Goal: Transaction & Acquisition: Purchase product/service

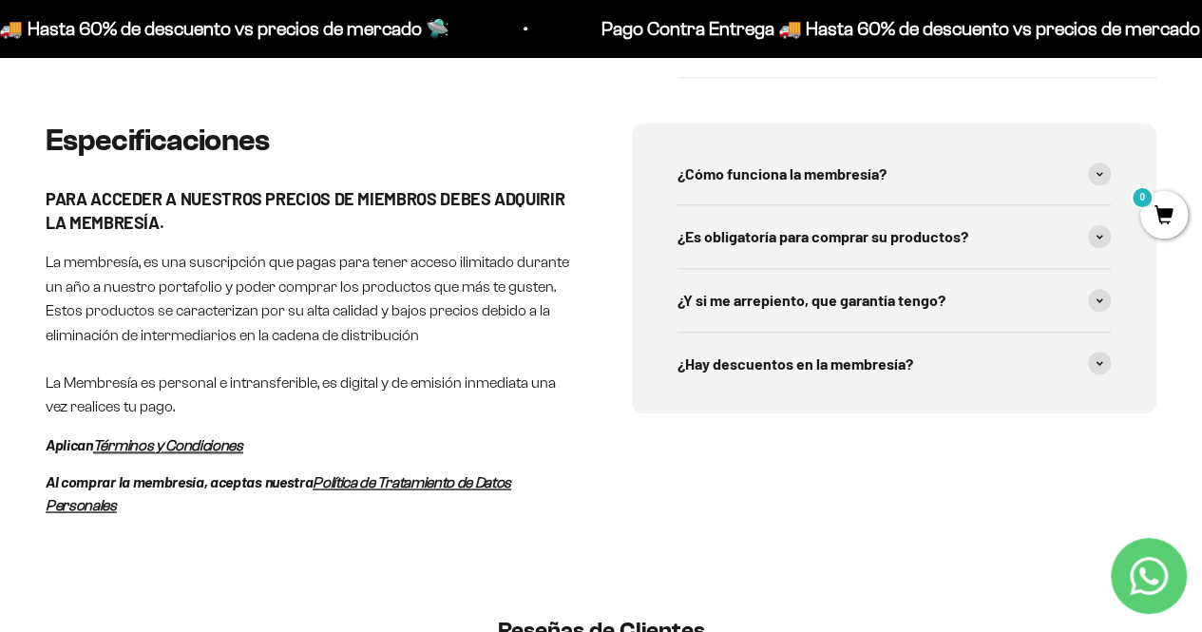
scroll to position [934, 0]
click at [218, 443] on em "Términos y Condiciones" at bounding box center [168, 444] width 150 height 16
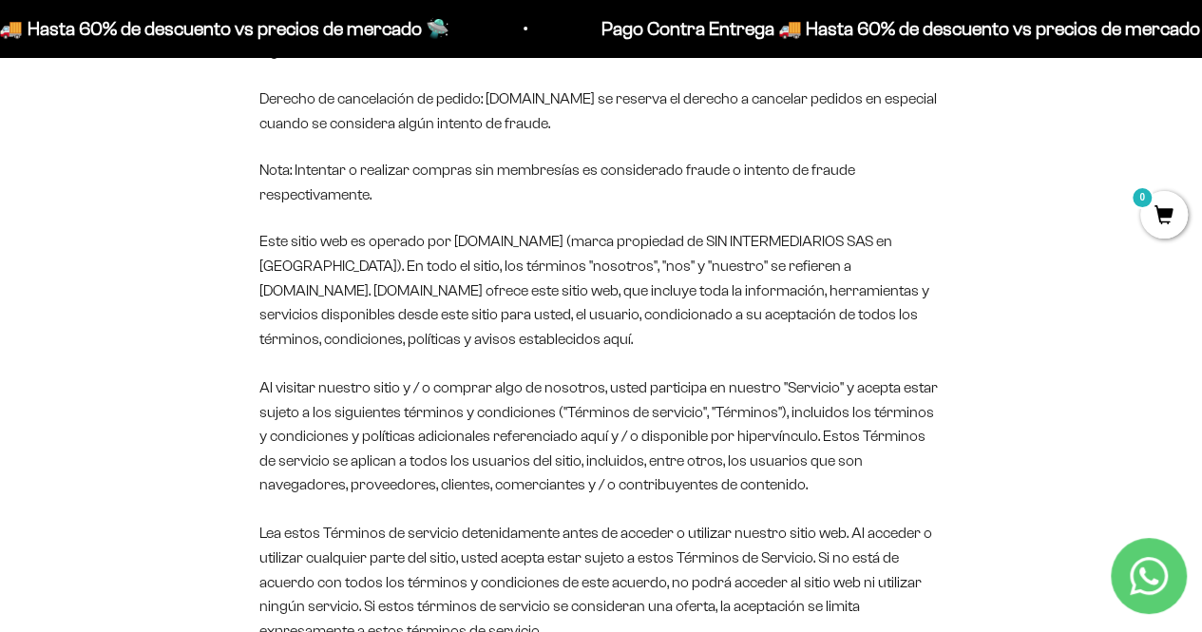
scroll to position [407, 0]
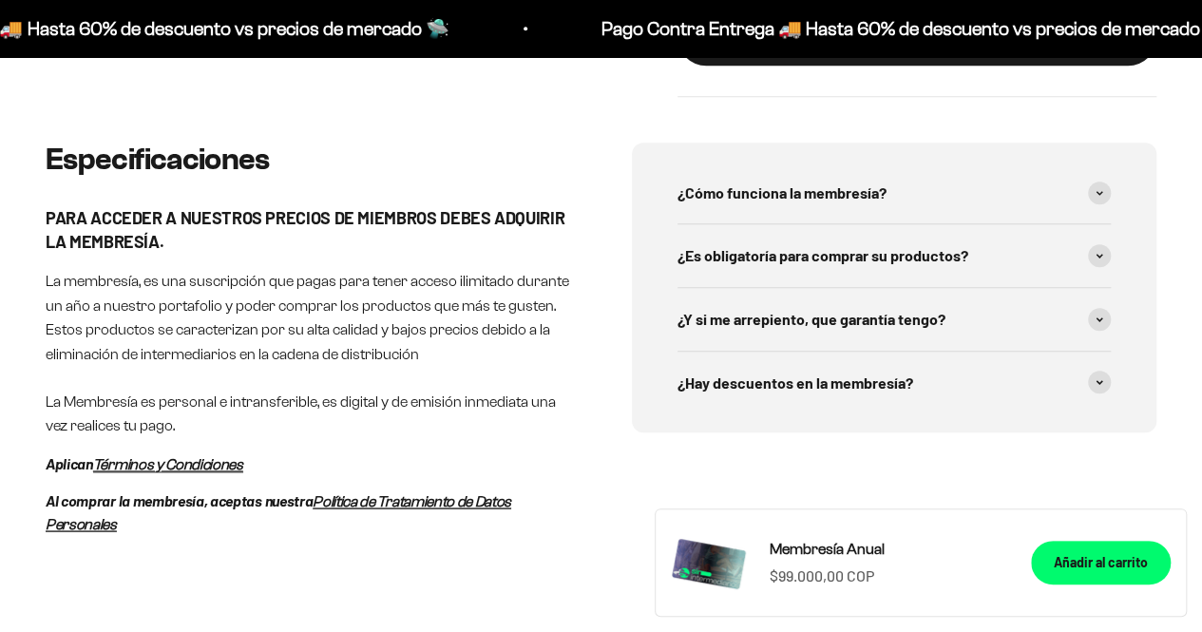
scroll to position [1090, 0]
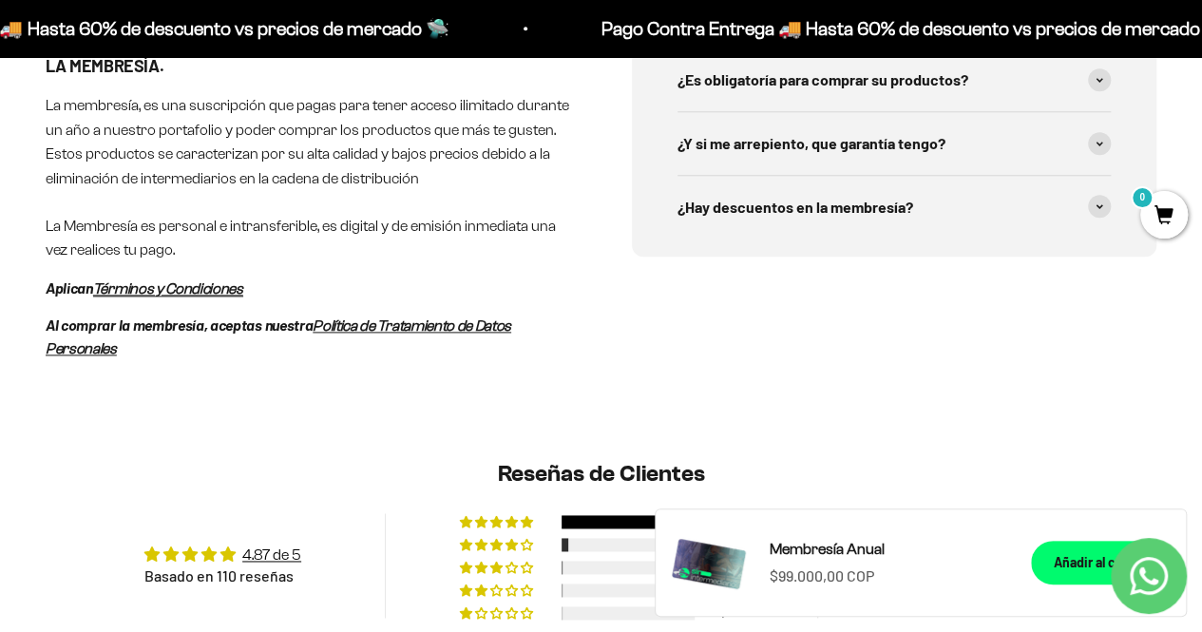
click at [409, 326] on em "Política de Tratamiento de Datos Personales" at bounding box center [278, 336] width 465 height 38
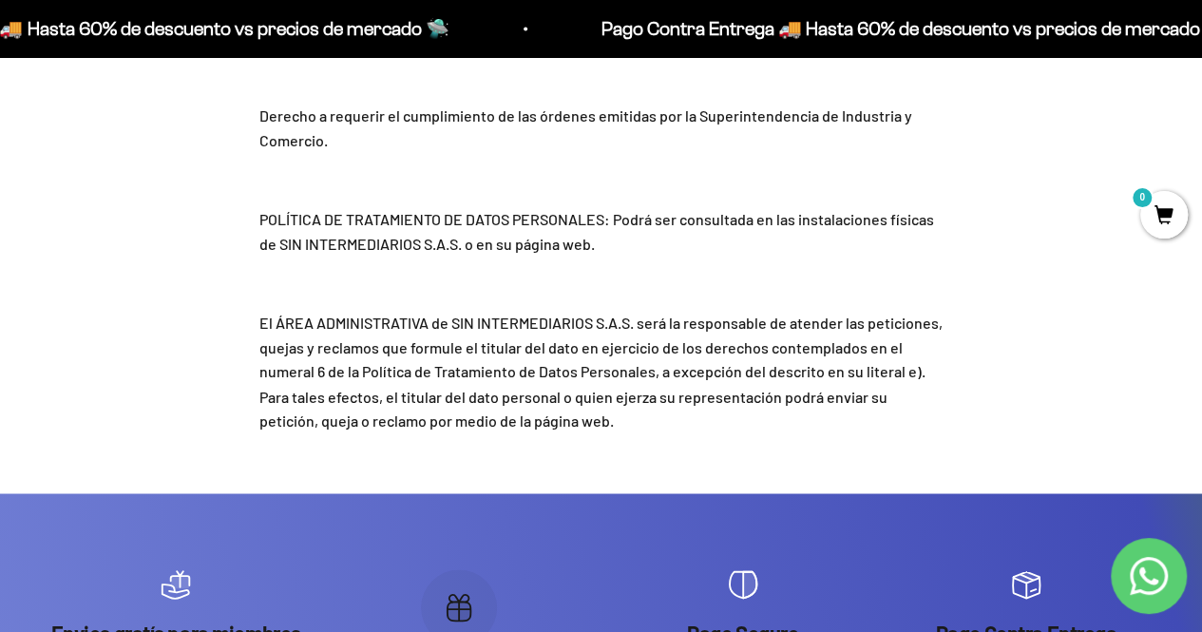
scroll to position [15839, 0]
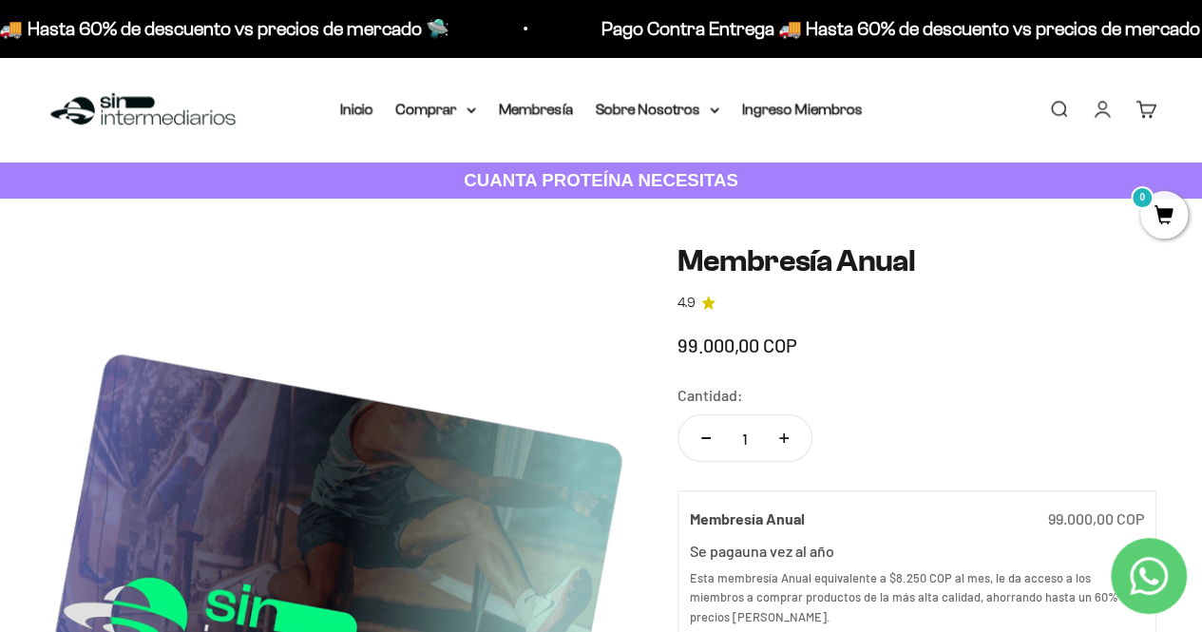
click at [348, 119] on li "Inicio" at bounding box center [356, 109] width 33 height 25
click at [368, 107] on link "Inicio" at bounding box center [356, 109] width 33 height 16
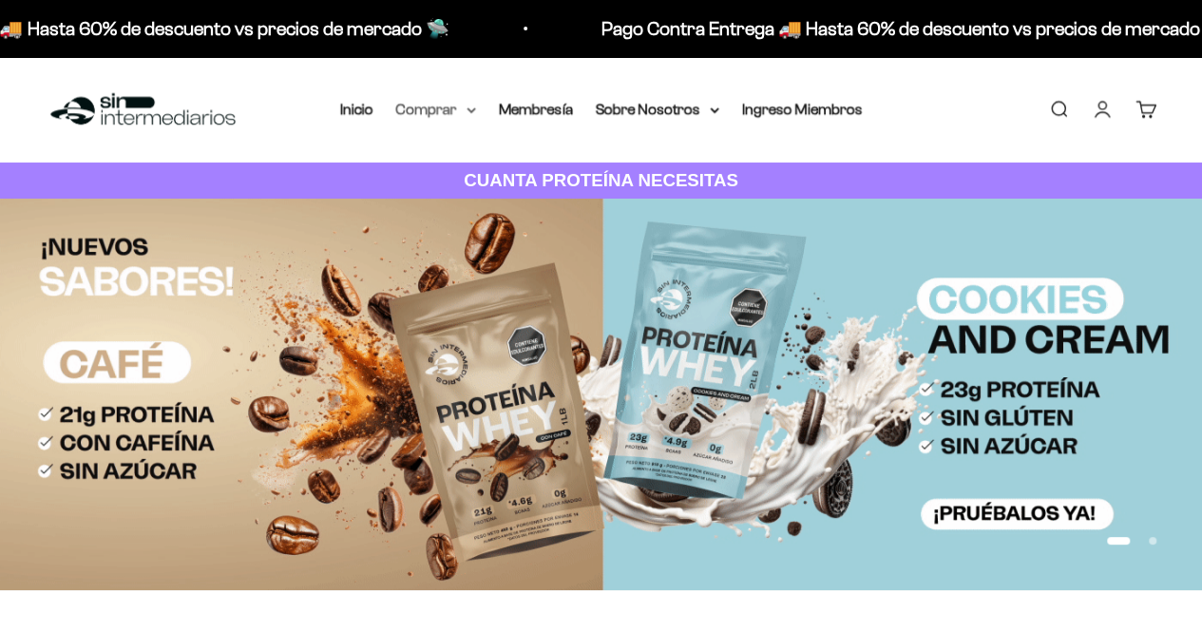
click at [424, 106] on summary "Comprar" at bounding box center [436, 109] width 80 height 25
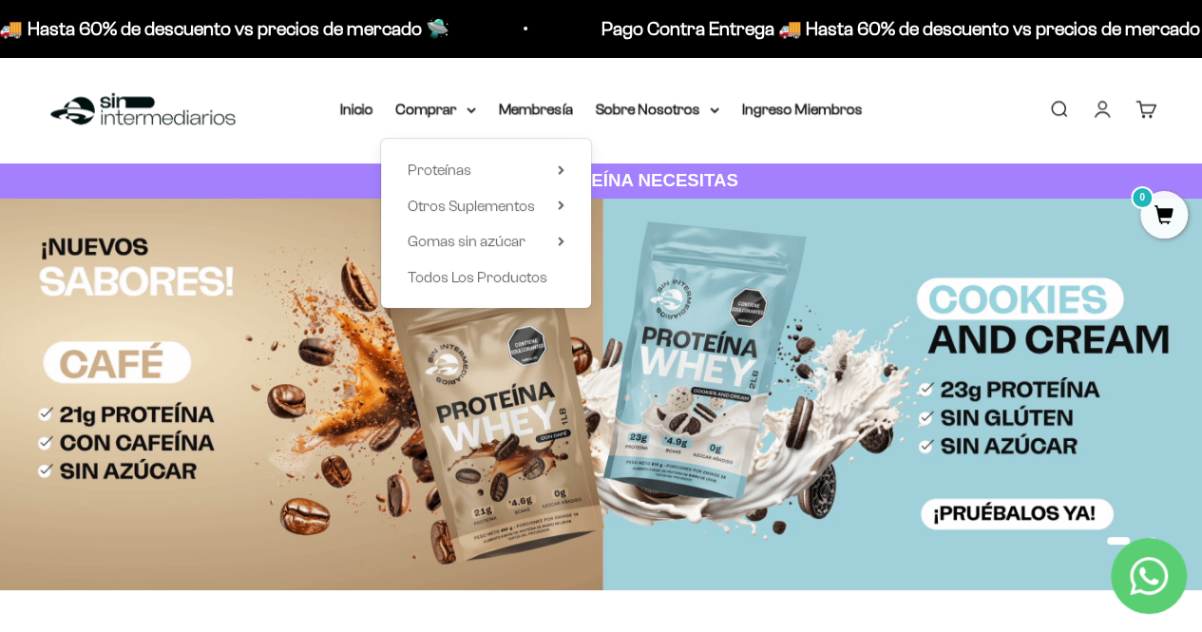
click at [304, 108] on div "Menú [GEOGRAPHIC_DATA] Inicio Comprar Proteínas Ver Todos Whey Iso Vegan Pancak…" at bounding box center [601, 109] width 1202 height 105
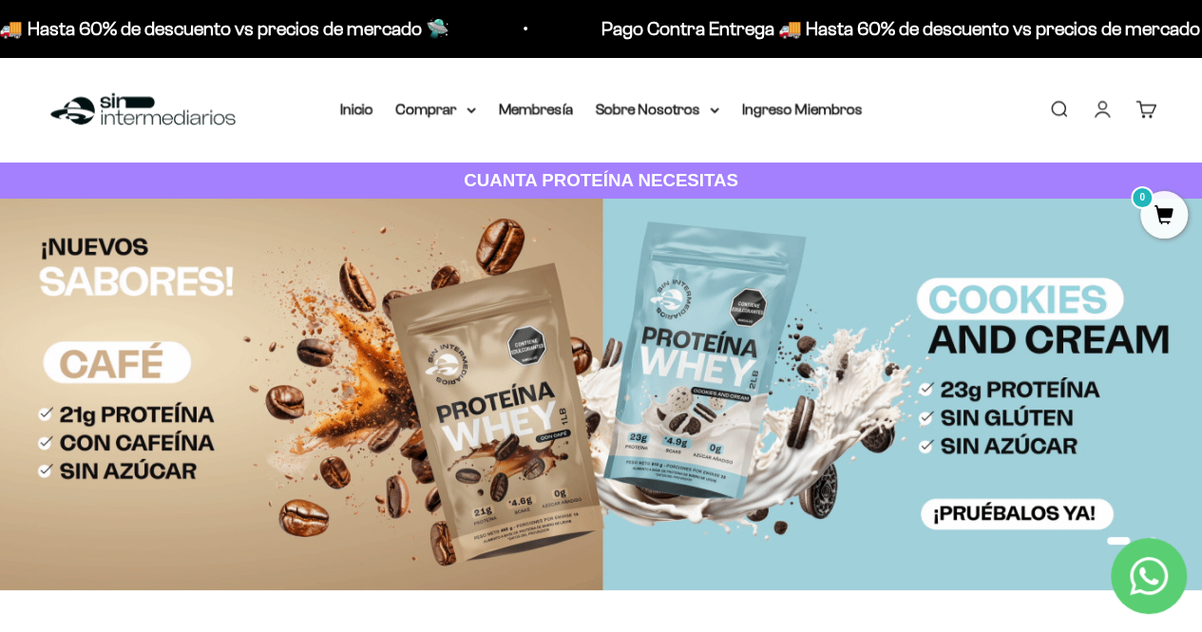
click at [446, 123] on div "Menú [GEOGRAPHIC_DATA] Inicio Comprar Proteínas Ver Todos Whey Iso Vegan Pancak…" at bounding box center [601, 109] width 1202 height 105
click at [420, 100] on summary "Comprar" at bounding box center [436, 109] width 80 height 25
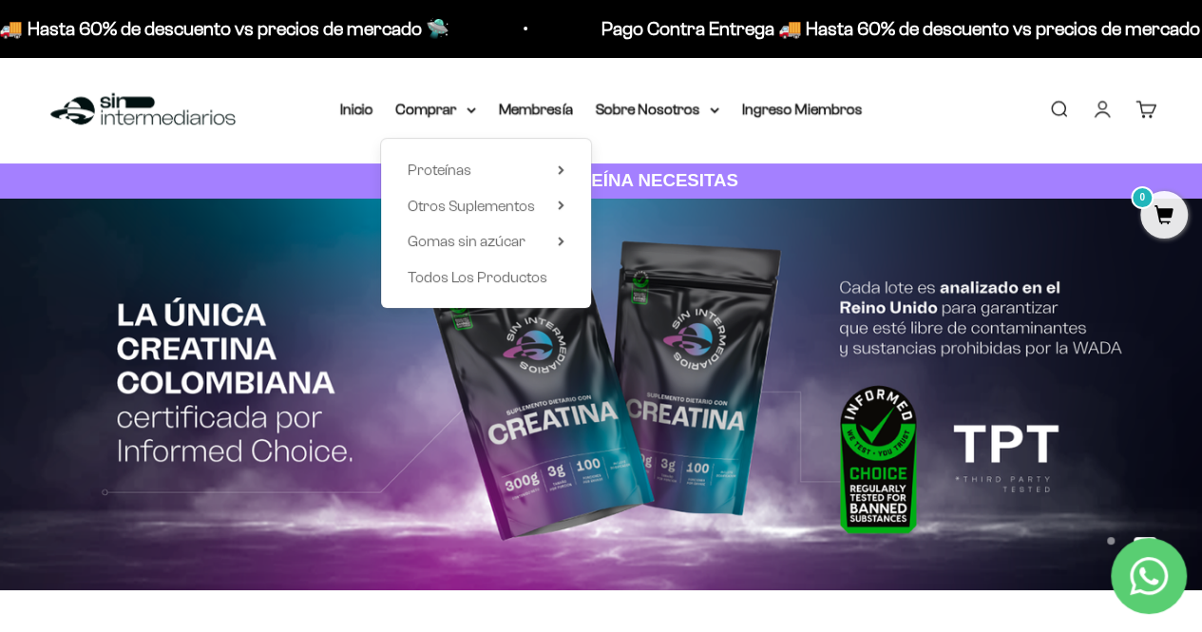
click at [534, 100] on li "Membresía" at bounding box center [536, 109] width 74 height 25
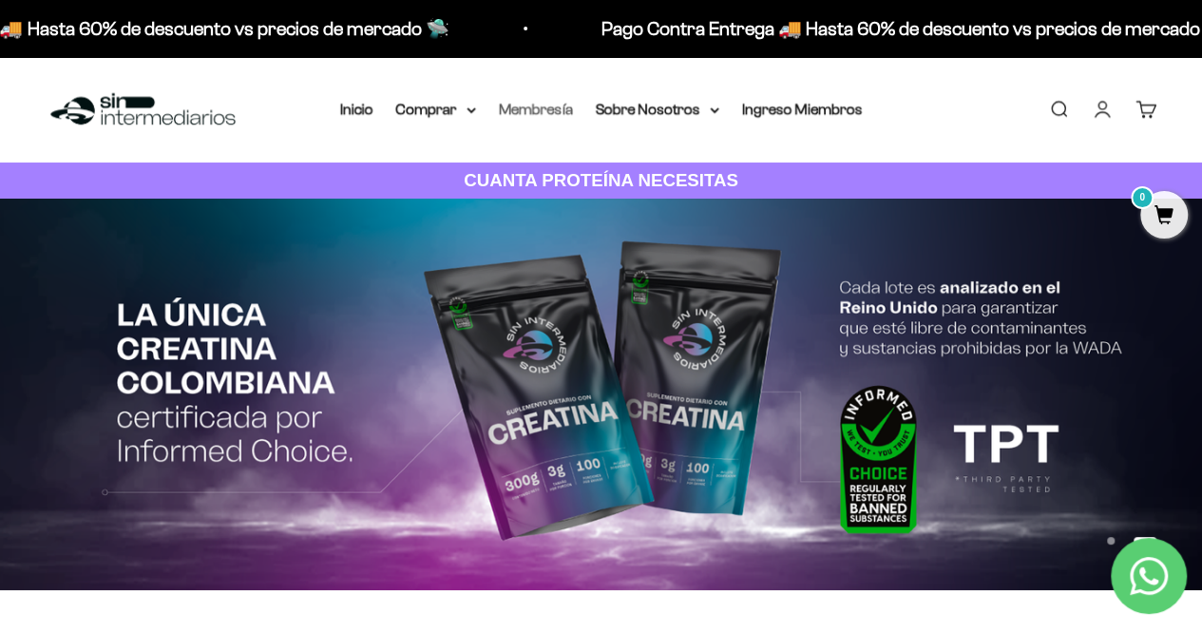
click at [536, 111] on link "Membresía" at bounding box center [536, 109] width 74 height 16
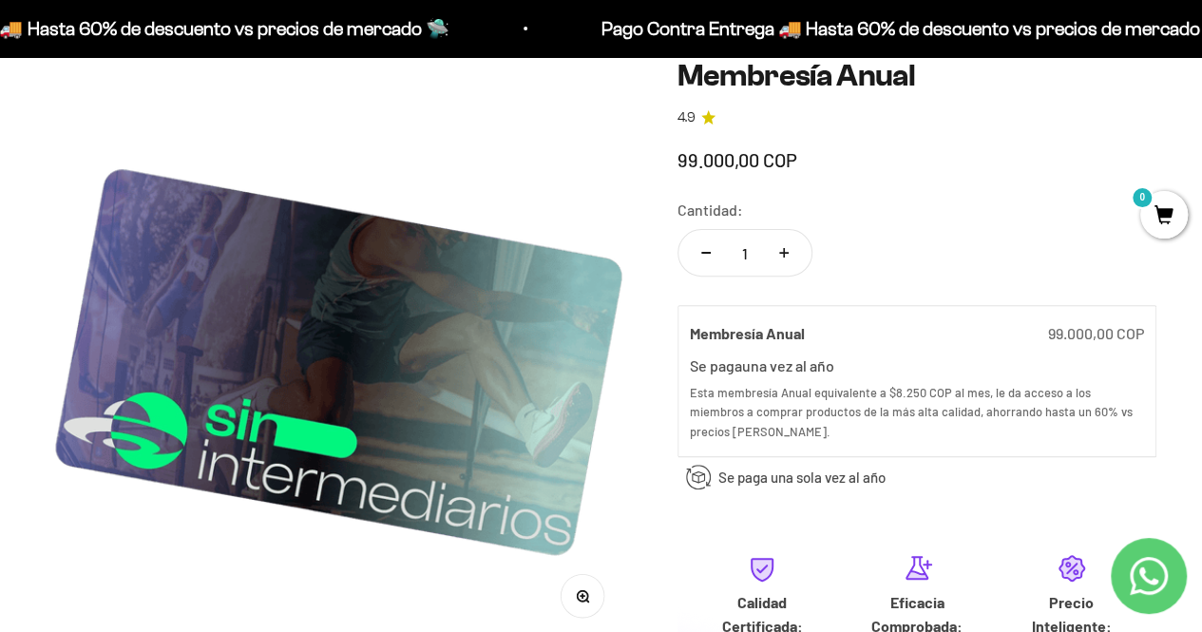
scroll to position [186, 0]
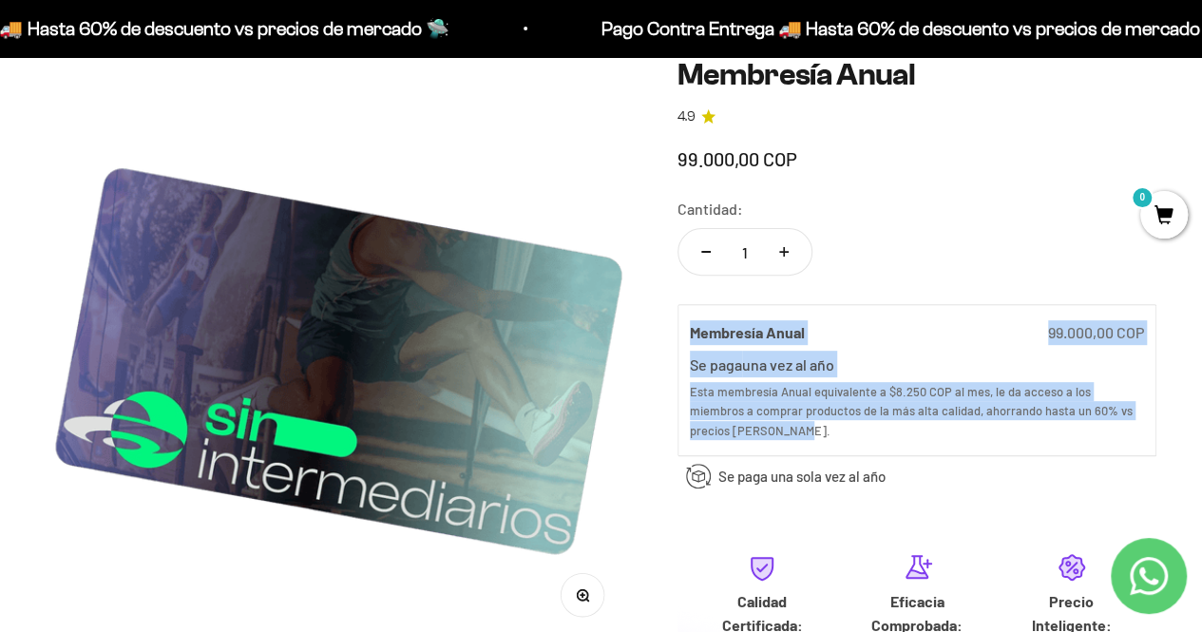
drag, startPoint x: 788, startPoint y: 432, endPoint x: 661, endPoint y: 335, distance: 160.0
click at [661, 335] on div "Zoom Membresía Anual 4.9 99.000,00 COP Calidad de líder, precio inteligente. ¿C…" at bounding box center [601, 441] width 1110 height 767
copy div "Membresía Anual 99.000,00 COP Se paga una vez al año una vez al año Esta membre…"
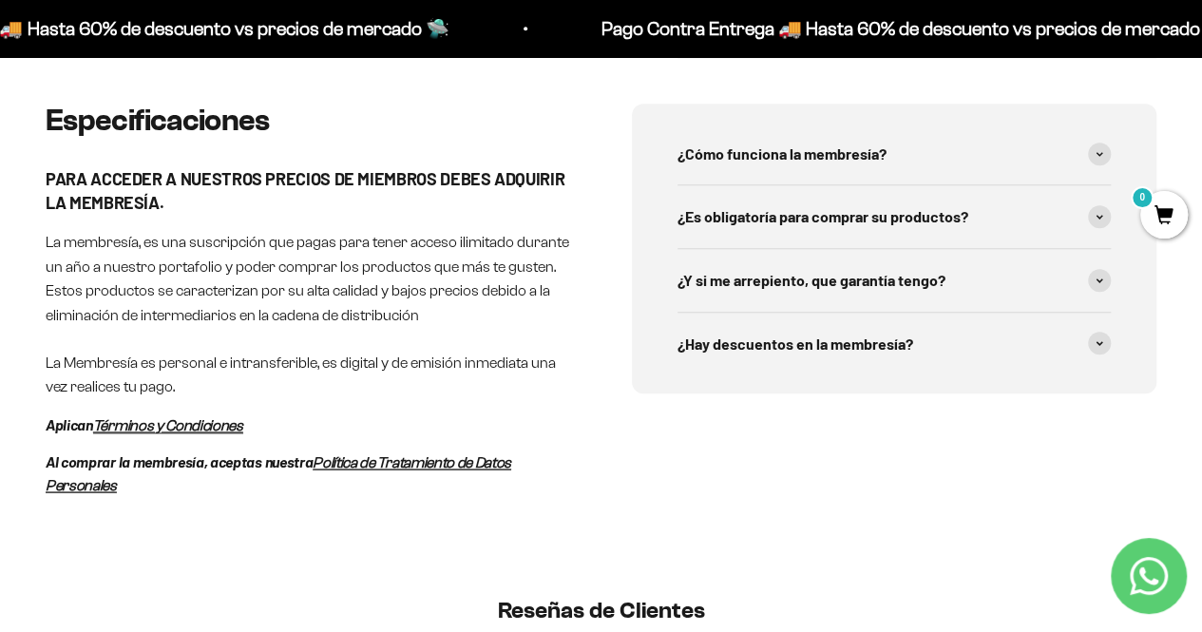
scroll to position [954, 0]
click at [217, 178] on strong "PARA ACCEDER A NUESTROS PRECIOS DE MIEMBROS DEBES ADQUIRIR LA MEMBRESÍA." at bounding box center [305, 189] width 519 height 45
drag, startPoint x: 46, startPoint y: 122, endPoint x: 254, endPoint y: 375, distance: 328.0
click at [254, 375] on div "Especificaciones PARA ACCEDER A NUESTROS PRECIOS DE MIEMBROS DEBES ADQUIRIR LA …" at bounding box center [308, 299] width 525 height 392
copy div "Especificaciones PARA ACCEDER A NUESTROS PRECIOS DE MIEMBROS DEBES ADQUIRIR LA …"
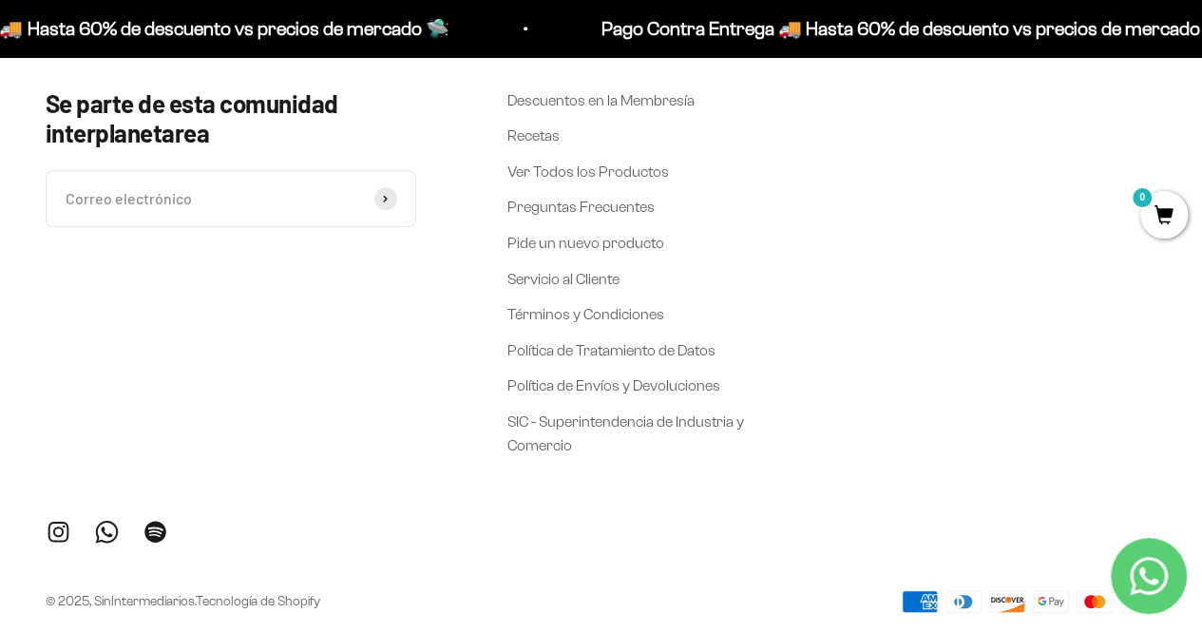
scroll to position [4138, 0]
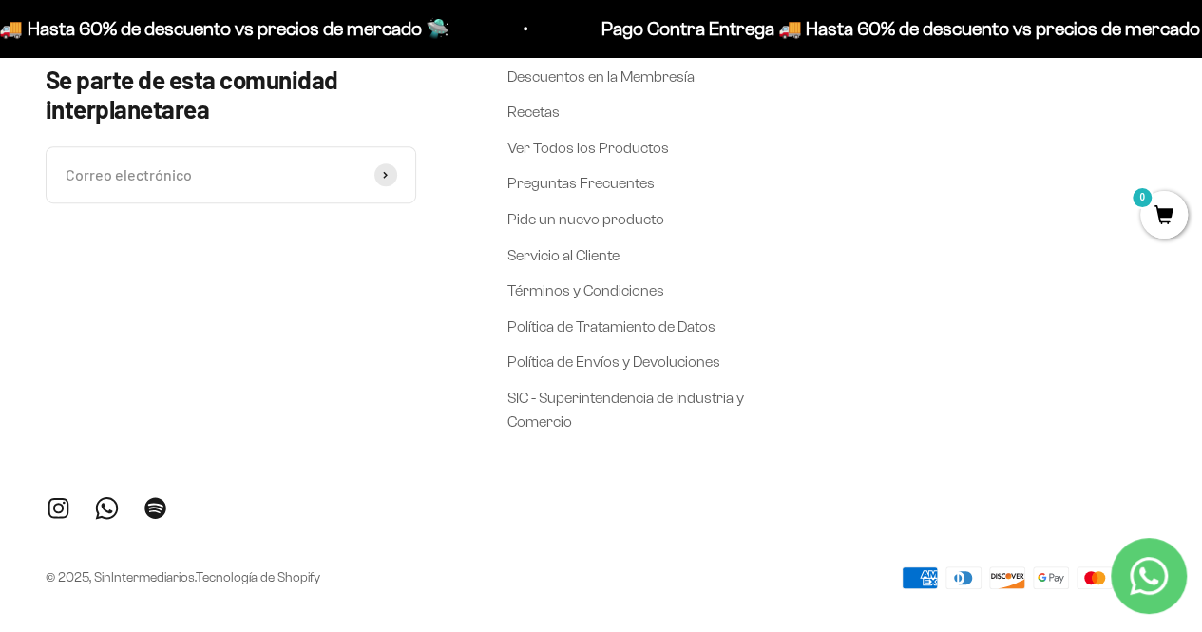
click at [230, 570] on link "Tecnología de Shopify" at bounding box center [258, 577] width 124 height 14
